Goal: Task Accomplishment & Management: Use online tool/utility

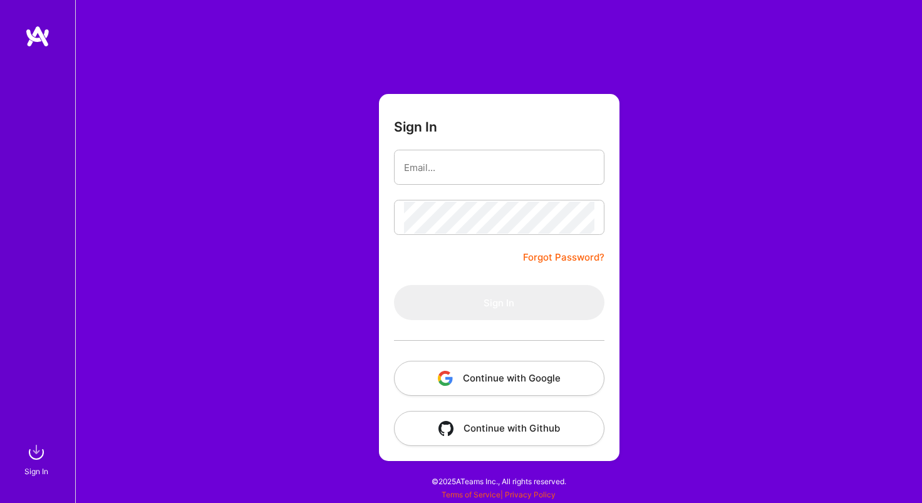
click at [558, 380] on button "Continue with Google" at bounding box center [499, 378] width 210 height 35
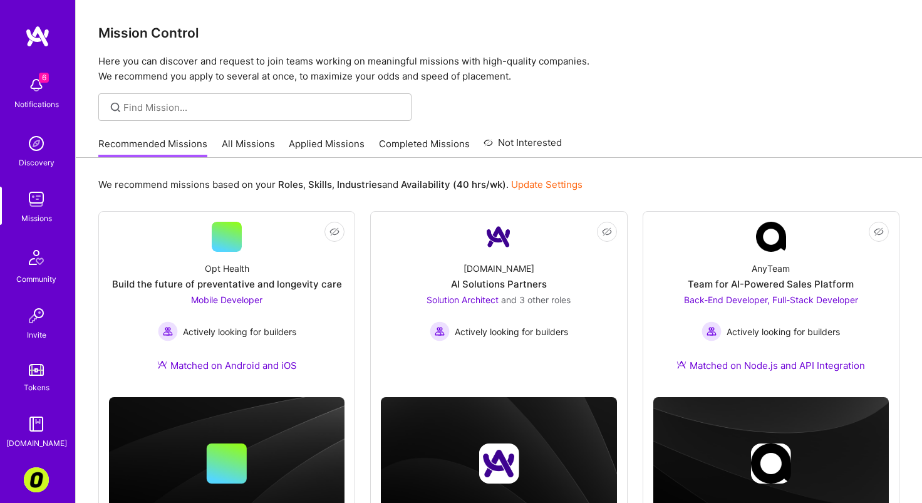
click at [251, 145] on link "All Missions" at bounding box center [248, 147] width 53 height 21
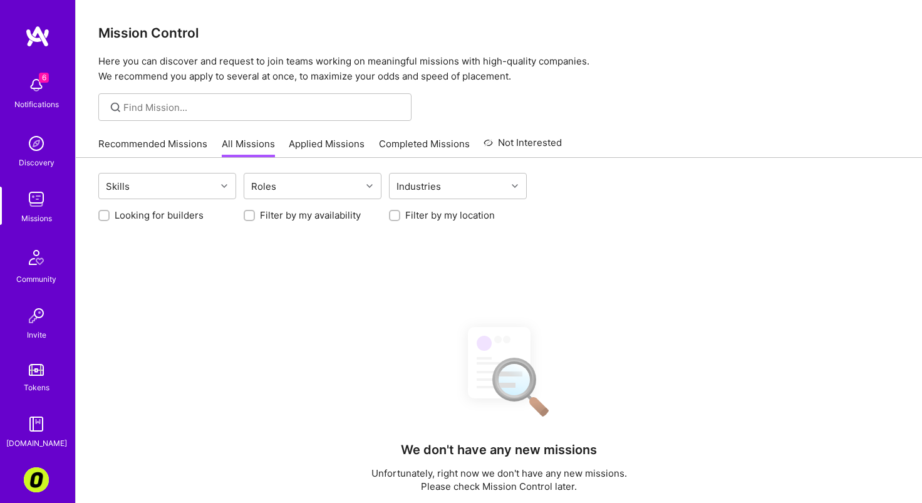
click at [251, 145] on link "All Missions" at bounding box center [248, 147] width 53 height 21
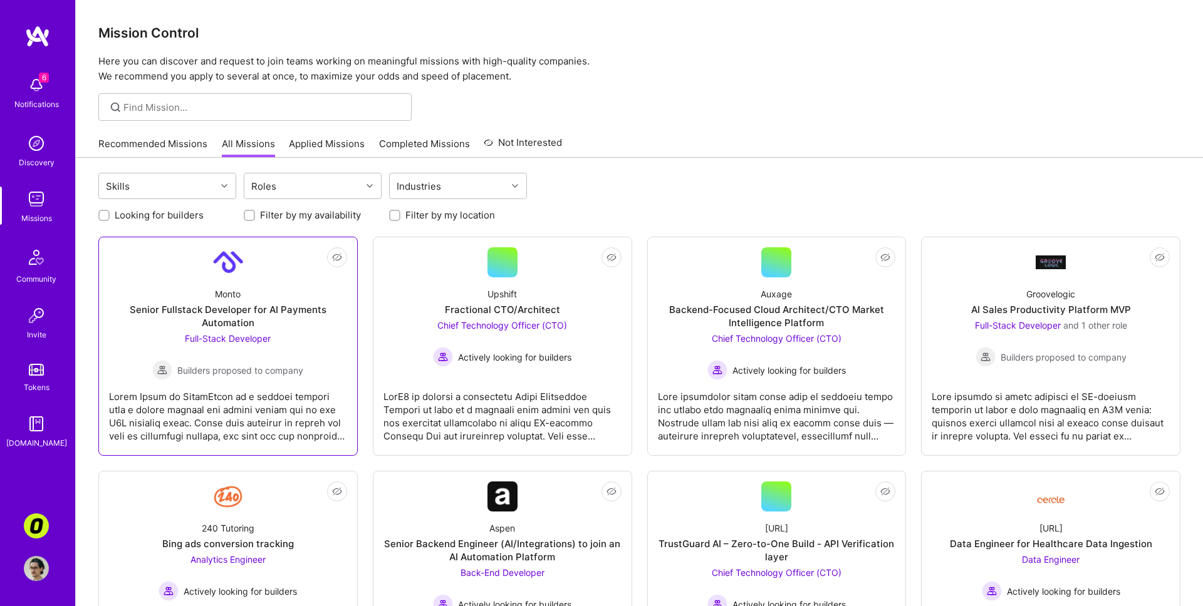
click at [329, 420] on div at bounding box center [228, 411] width 238 height 63
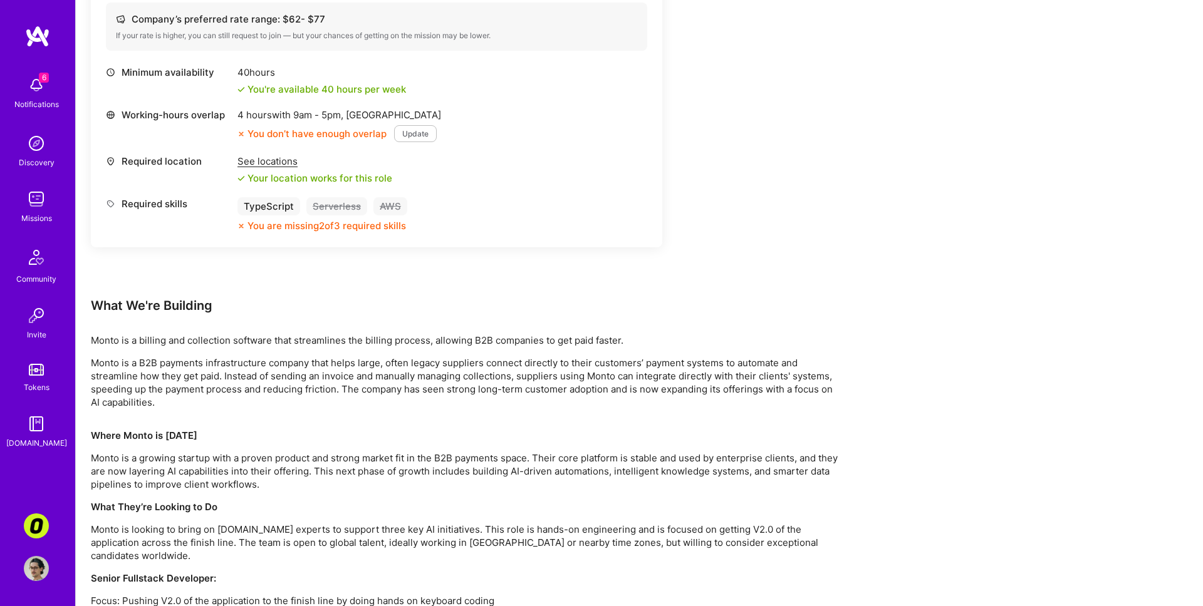
click at [772, 301] on div "What We're Building" at bounding box center [467, 306] width 752 height 16
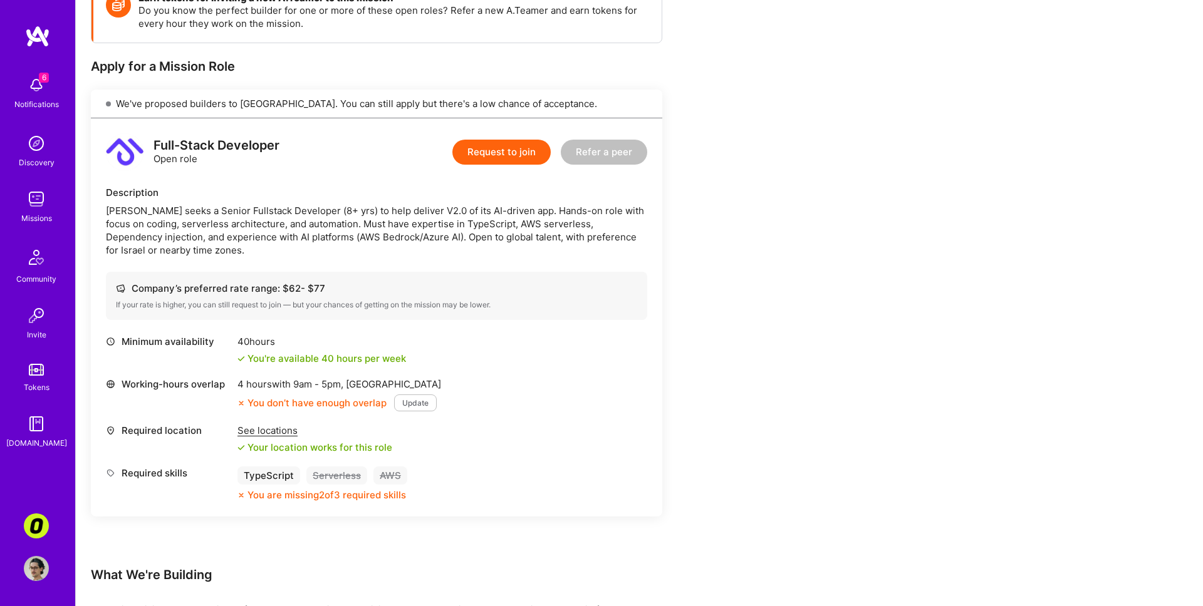
scroll to position [167, 0]
